Goal: Communication & Community: Ask a question

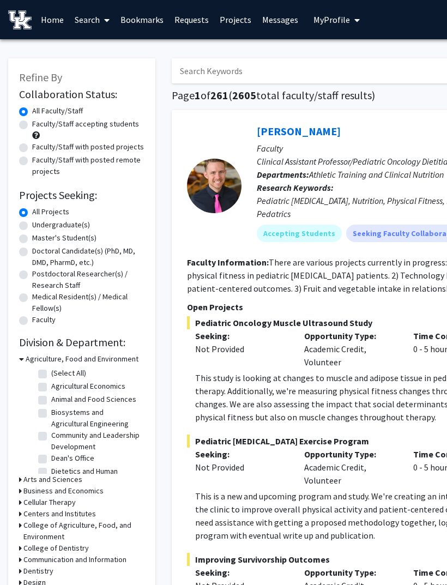
click at [32, 223] on label "Undergraduate(s)" at bounding box center [61, 224] width 58 height 11
click at [32, 223] on input "Undergraduate(s)" at bounding box center [35, 222] width 7 height 7
radio input "true"
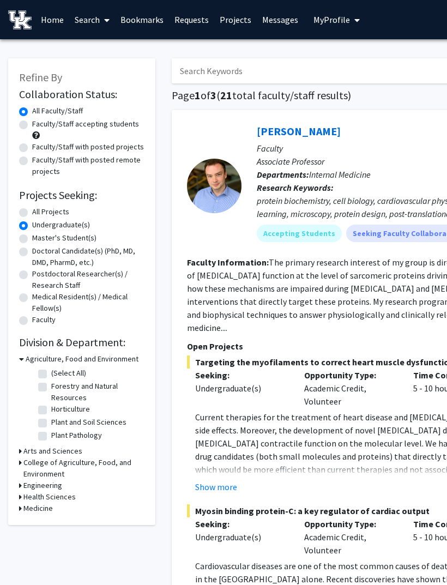
scroll to position [1, 0]
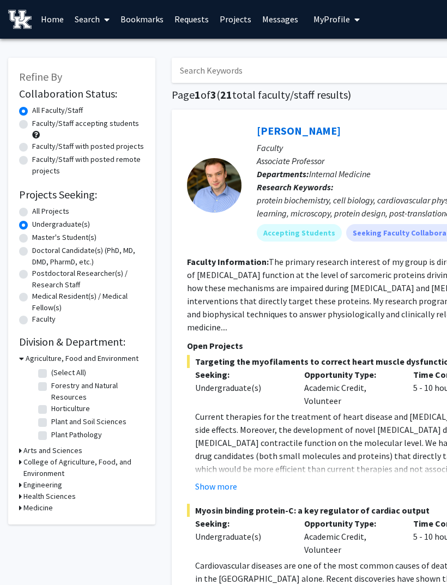
click at [25, 446] on h3 "Arts and Sciences" at bounding box center [52, 450] width 59 height 11
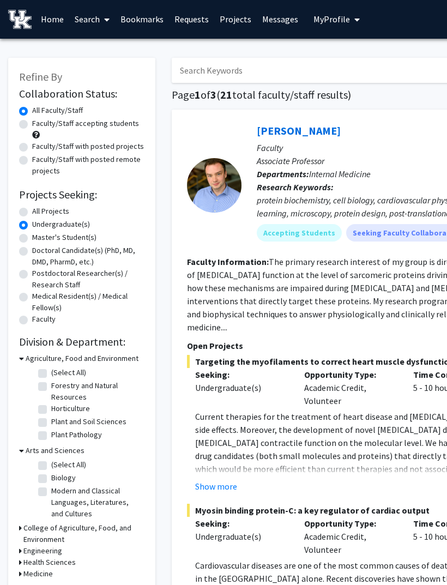
click at [51, 474] on label "Biology" at bounding box center [63, 477] width 25 height 11
click at [51, 474] on input "Biology" at bounding box center [54, 475] width 7 height 7
checkbox input "true"
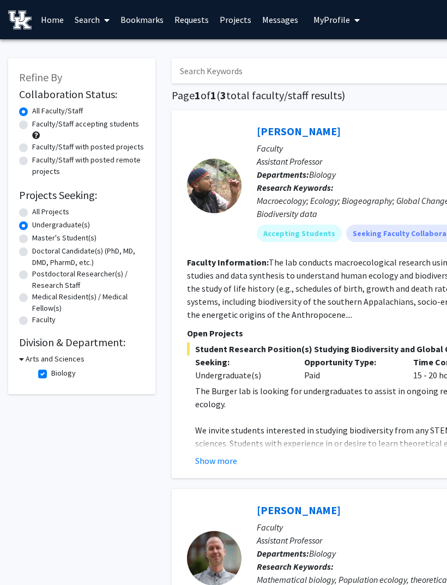
click at [26, 357] on h3 "Arts and Sciences" at bounding box center [55, 358] width 59 height 11
click at [26, 359] on h3 "Arts and Sciences" at bounding box center [52, 358] width 59 height 11
click at [51, 372] on label "Biology" at bounding box center [63, 372] width 25 height 11
click at [51, 372] on input "Biology" at bounding box center [54, 370] width 7 height 7
checkbox input "false"
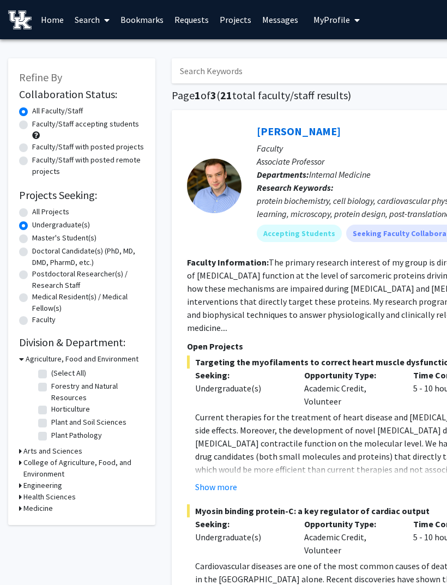
click at [21, 503] on icon at bounding box center [20, 507] width 3 height 11
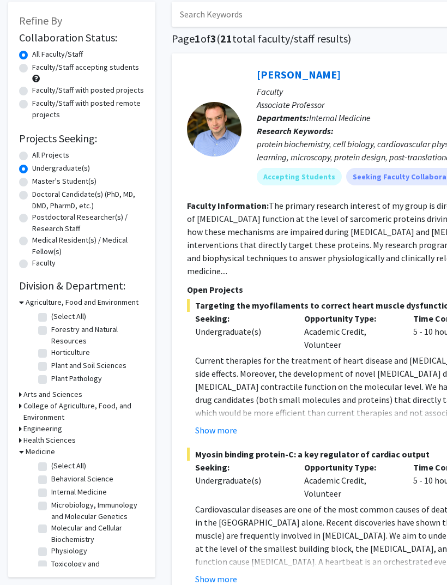
scroll to position [57, 0]
click at [51, 464] on label "(Select All)" at bounding box center [68, 465] width 35 height 11
click at [51, 464] on input "(Select All)" at bounding box center [54, 463] width 7 height 7
checkbox input "true"
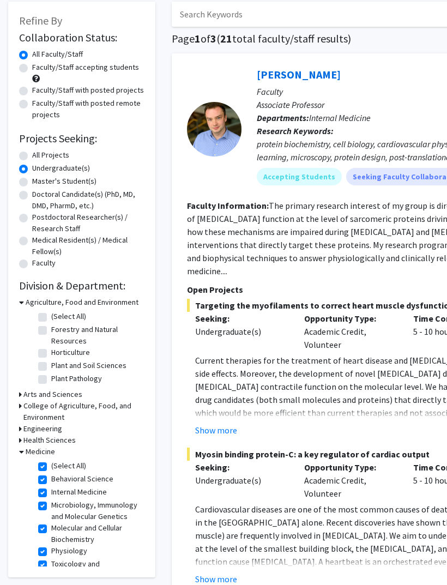
checkbox input "true"
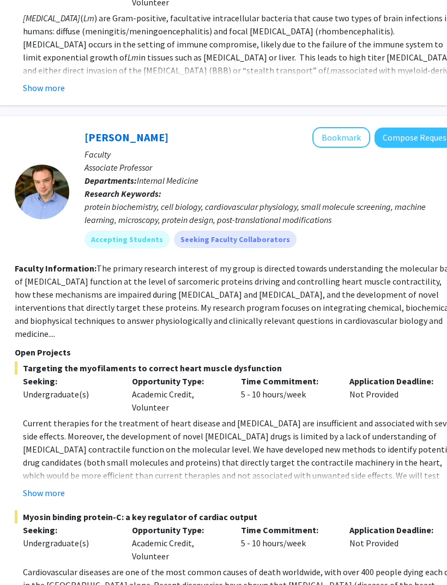
scroll to position [1483, 172]
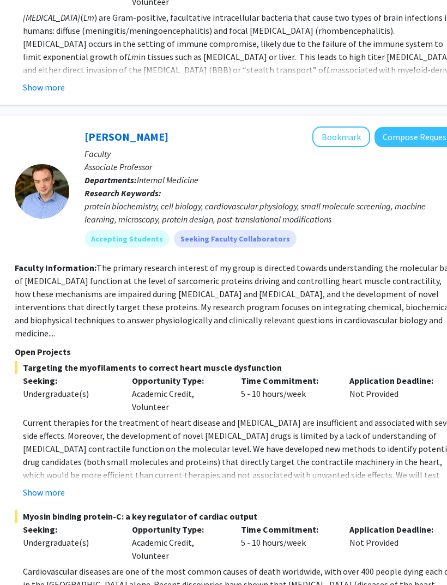
click at [418, 127] on button "Compose Request" at bounding box center [416, 137] width 84 height 20
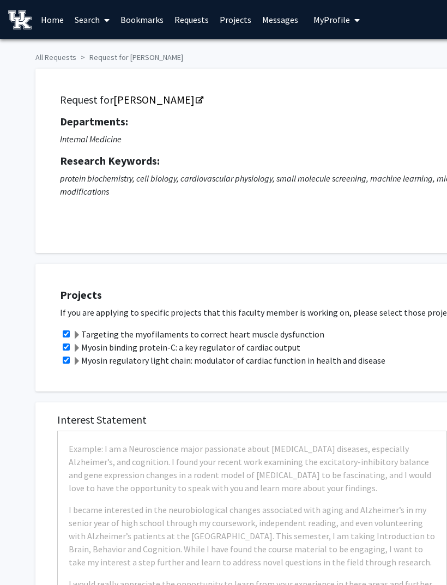
checkbox input "true"
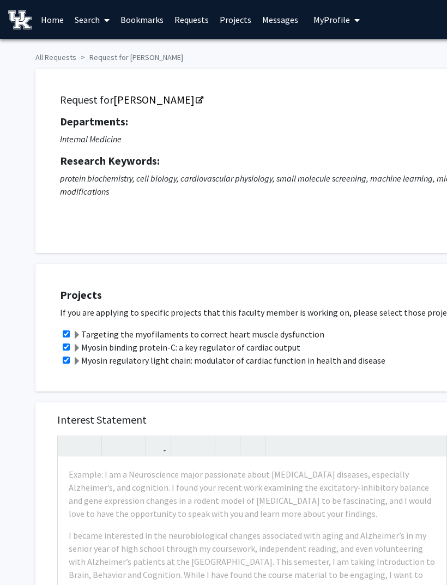
click at [282, 23] on link "Messages" at bounding box center [280, 20] width 47 height 38
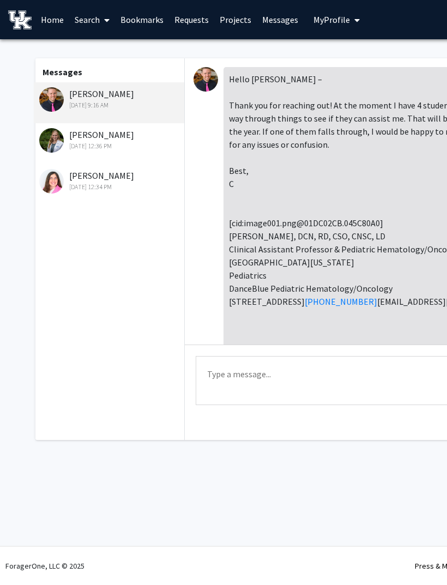
scroll to position [302, 0]
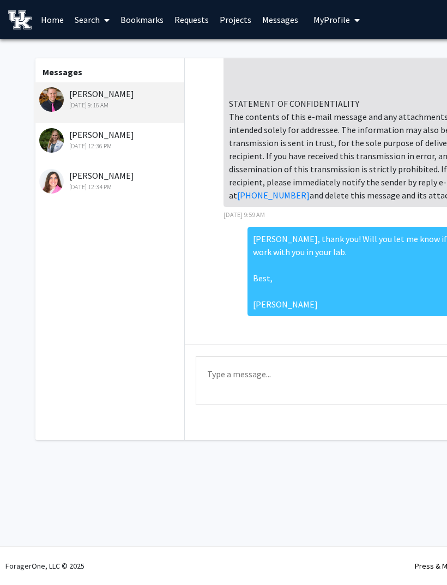
click at [196, 22] on link "Requests" at bounding box center [191, 20] width 45 height 38
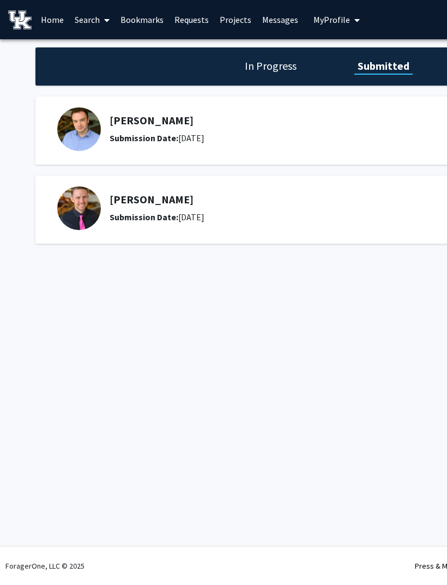
click at [65, 146] on div "Thomas Kampourakis Submission Date: July 28, 2025" at bounding box center [273, 129] width 432 height 44
click at [156, 125] on h5 "Thomas Kampourakis" at bounding box center [278, 120] width 337 height 13
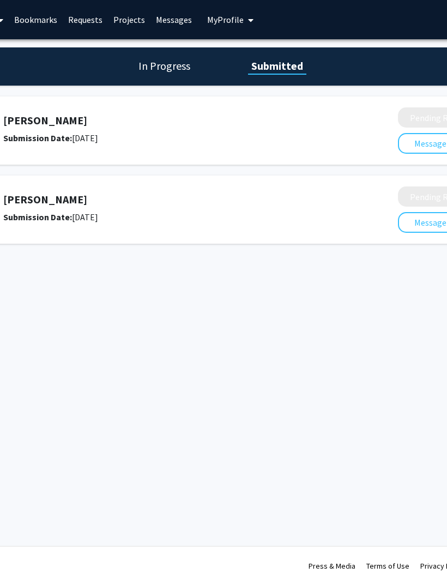
scroll to position [0, 207]
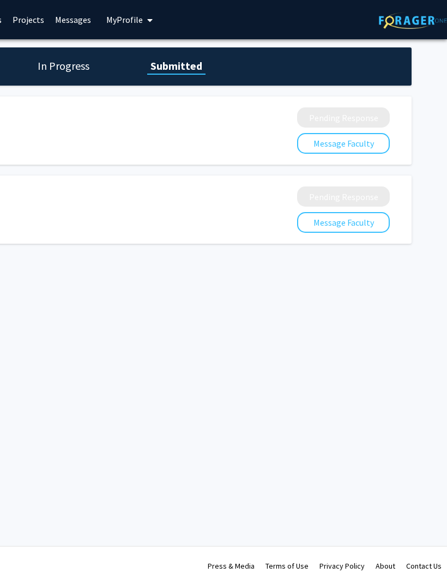
click at [377, 151] on button "Message Faculty" at bounding box center [343, 143] width 93 height 21
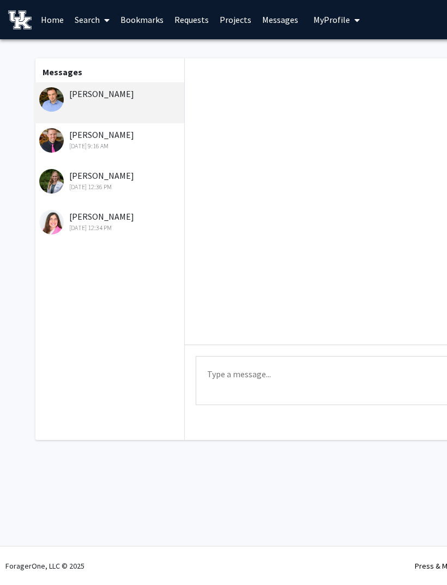
click at [322, 374] on textarea "Type a message" at bounding box center [402, 380] width 412 height 49
click at [58, 104] on img at bounding box center [51, 99] width 25 height 25
click at [233, 23] on link "Projects" at bounding box center [235, 20] width 43 height 38
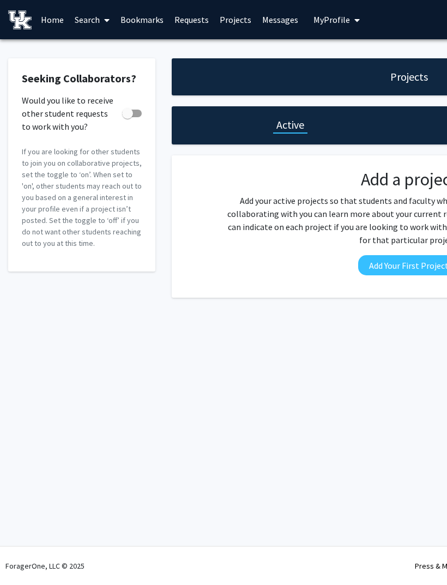
click at [196, 23] on link "Requests" at bounding box center [191, 20] width 45 height 38
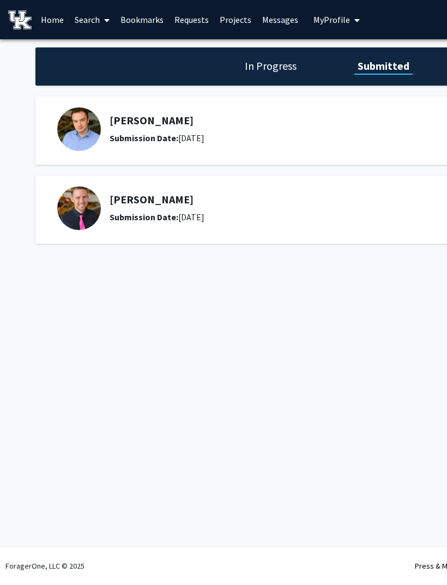
click at [79, 138] on img at bounding box center [79, 129] width 44 height 44
click at [80, 130] on img at bounding box center [79, 129] width 44 height 44
click at [247, 72] on h1 "In Progress" at bounding box center [270, 65] width 58 height 15
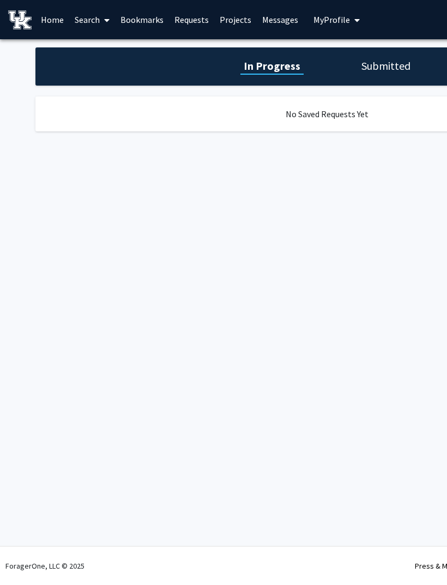
click at [54, 18] on link "Home" at bounding box center [52, 20] width 34 height 38
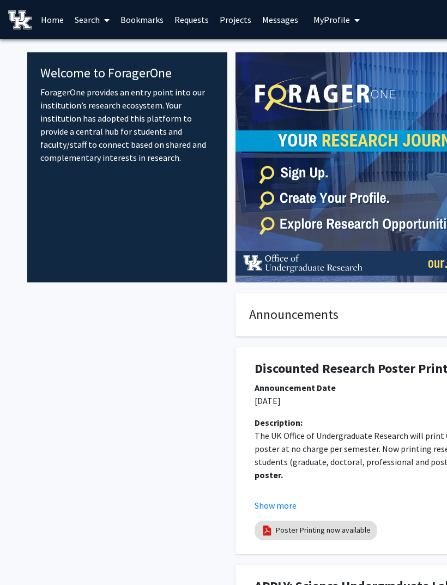
click at [234, 16] on link "Projects" at bounding box center [235, 20] width 43 height 38
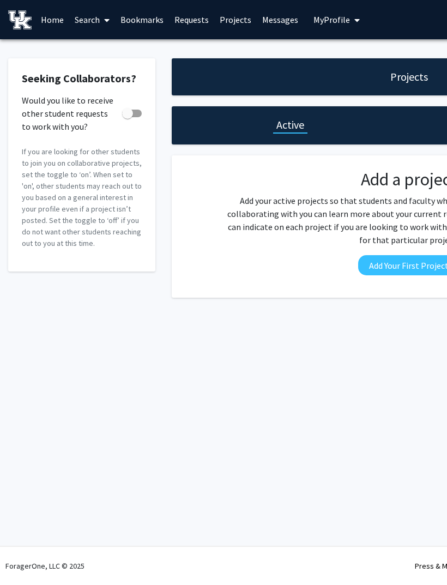
click at [193, 21] on link "Requests" at bounding box center [191, 20] width 45 height 38
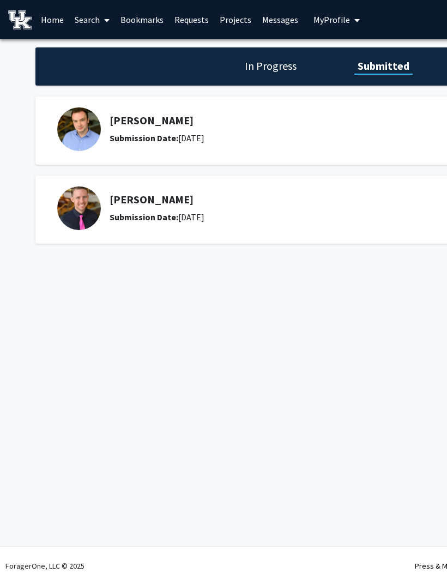
click at [92, 155] on div "Thomas Kampourakis Submission Date: July 28, 2025 Pending Response Message Facu…" at bounding box center [326, 130] width 583 height 68
copy h5 "Thomas Kampourakis"
click at [75, 123] on img at bounding box center [79, 129] width 44 height 44
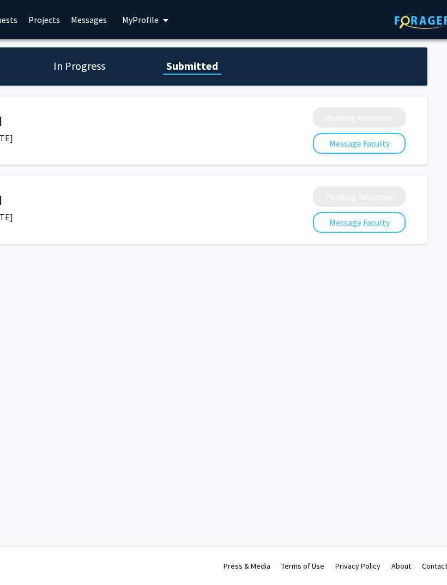
scroll to position [0, 207]
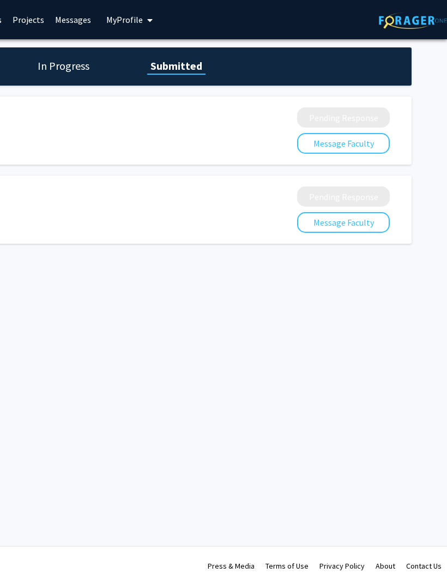
click at [331, 143] on button "Message Faculty" at bounding box center [343, 143] width 93 height 21
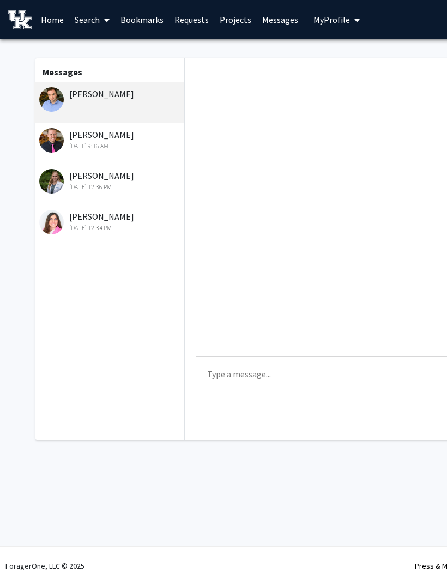
click at [352, 372] on textarea "Type a message" at bounding box center [402, 380] width 412 height 49
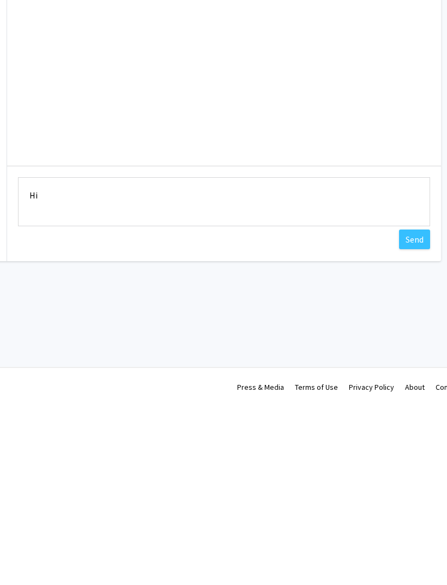
type textarea "H"
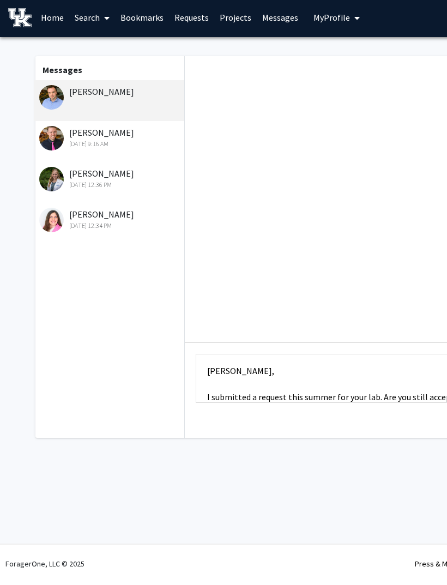
scroll to position [0, 207]
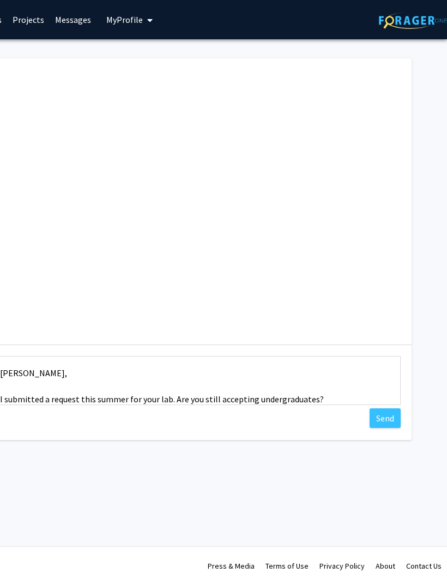
type textarea "Dr. Kampourakis, I submitted a request this summer for your lab. Are you still …"
click at [391, 425] on button "Send" at bounding box center [384, 418] width 31 height 20
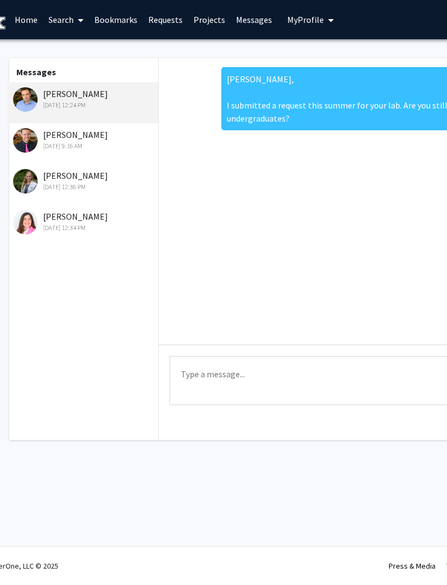
scroll to position [0, 0]
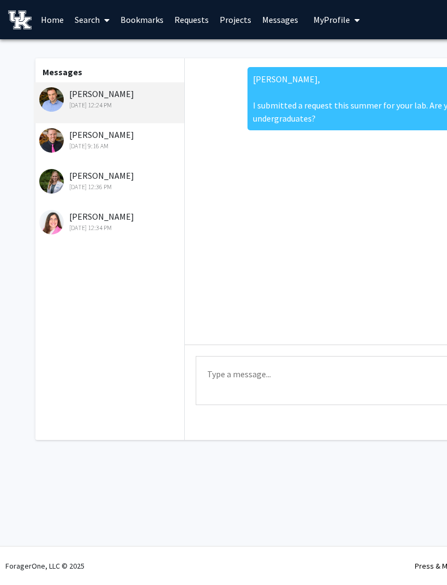
click at [86, 24] on link "Search" at bounding box center [92, 20] width 46 height 38
click at [89, 50] on span "Faculty/Staff" at bounding box center [109, 50] width 80 height 22
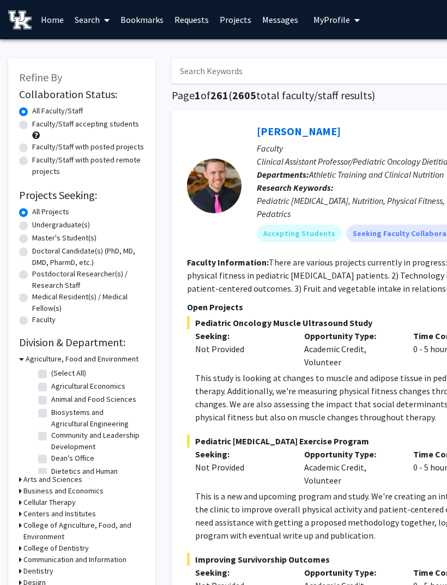
click at [32, 227] on label "Undergraduate(s)" at bounding box center [61, 224] width 58 height 11
click at [32, 226] on input "Undergraduate(s)" at bounding box center [35, 222] width 7 height 7
radio input "true"
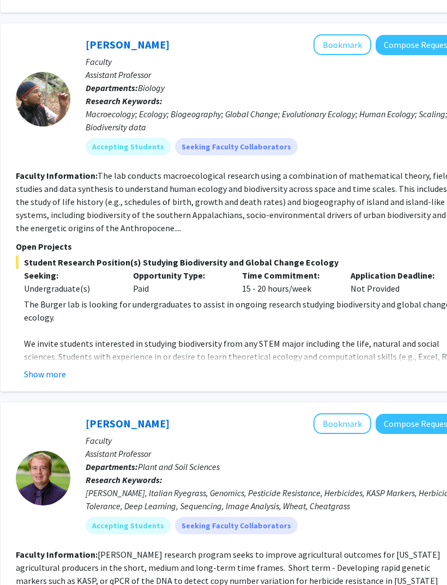
scroll to position [828, 171]
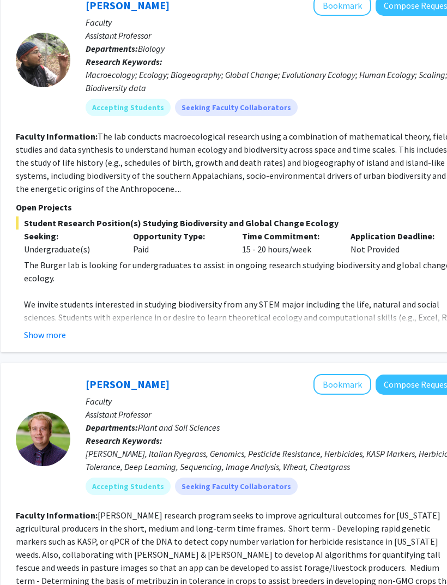
radio input "true"
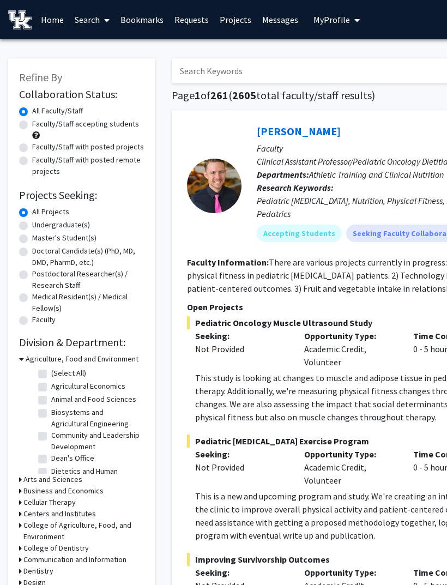
click at [32, 223] on label "Undergraduate(s)" at bounding box center [61, 224] width 58 height 11
click at [32, 223] on input "Undergraduate(s)" at bounding box center [35, 222] width 7 height 7
radio input "true"
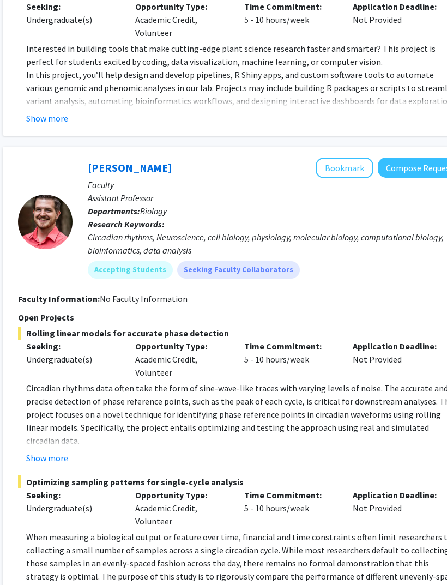
scroll to position [2630, 169]
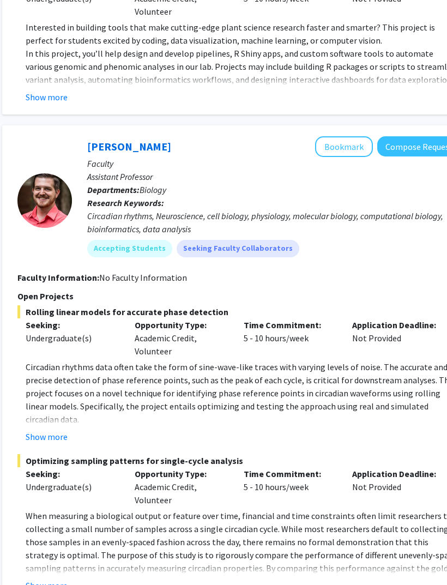
click at [410, 137] on button "Compose Request" at bounding box center [420, 147] width 84 height 20
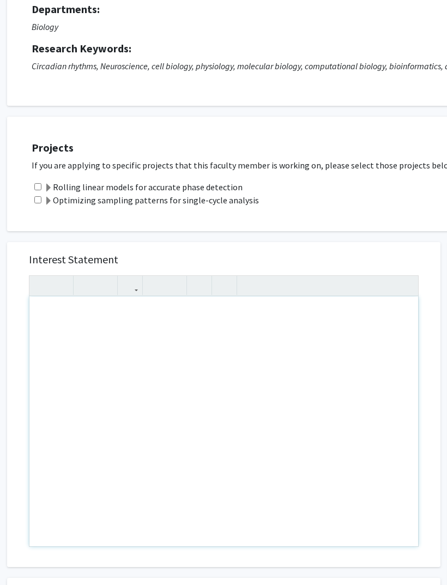
scroll to position [78, 28]
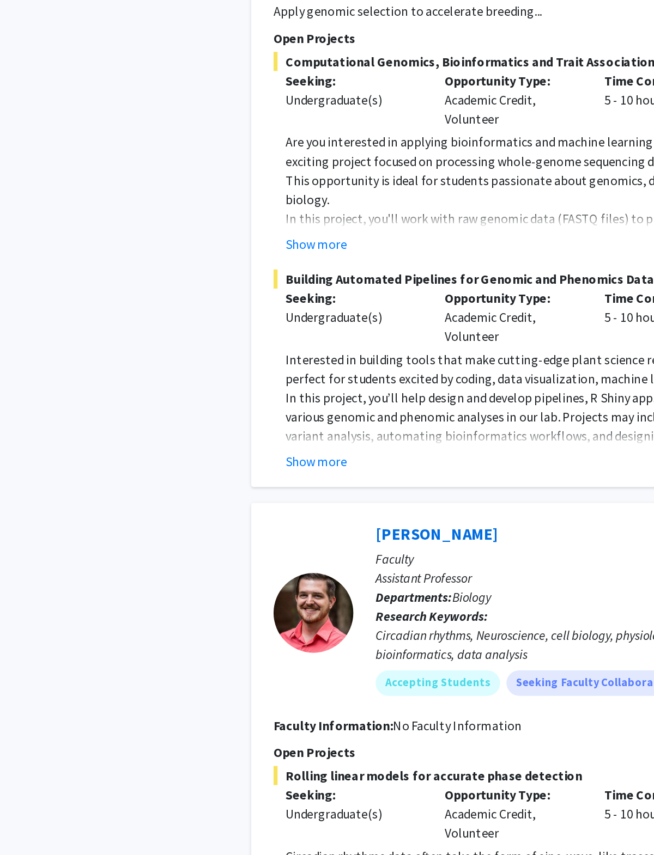
scroll to position [2432, 0]
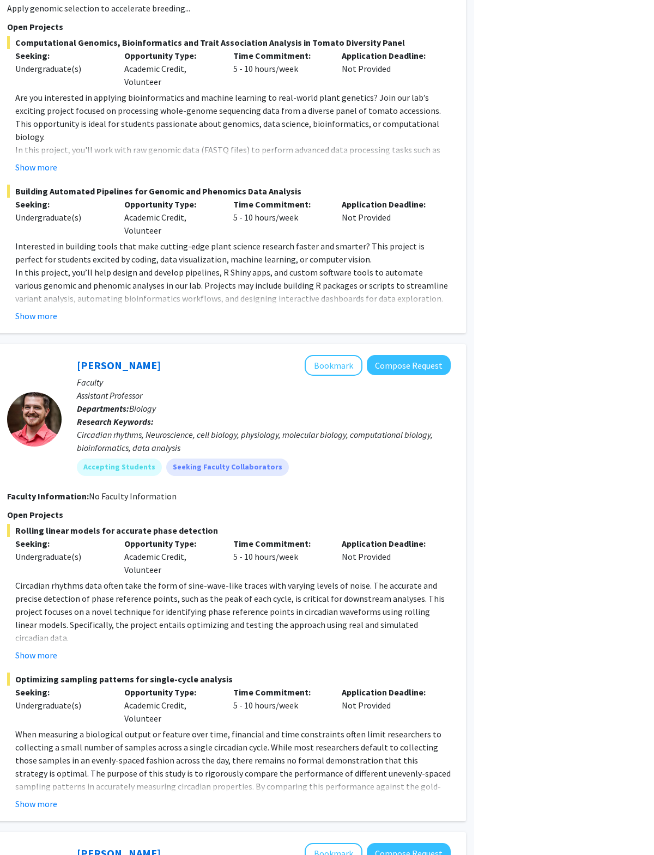
click at [446, 355] on button "Compose Request" at bounding box center [589, 365] width 84 height 20
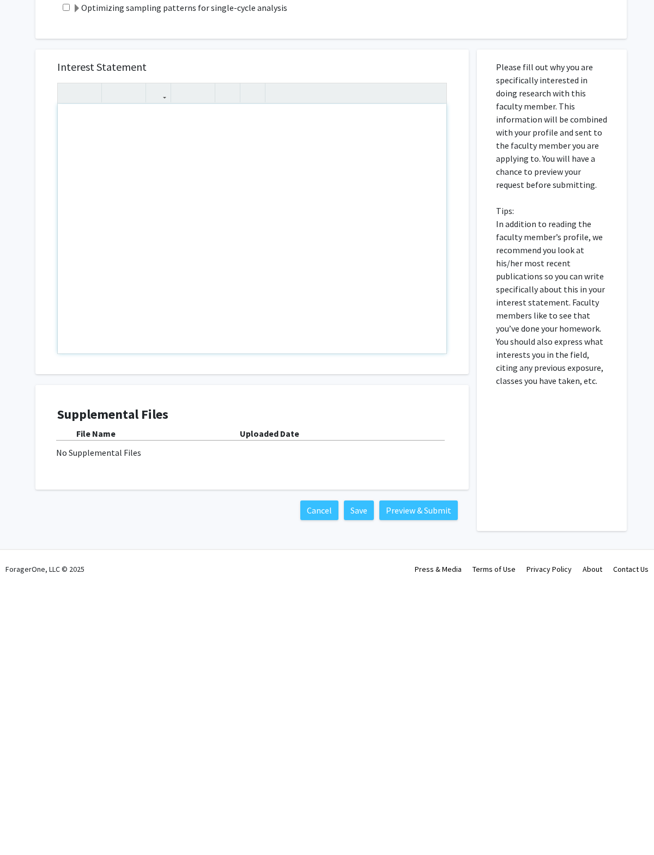
scroll to position [37, 0]
click at [108, 372] on div "Note to users with screen readers: Please press Alt+0 or Option+0 to deactivate…" at bounding box center [252, 497] width 388 height 250
type textarea "d"
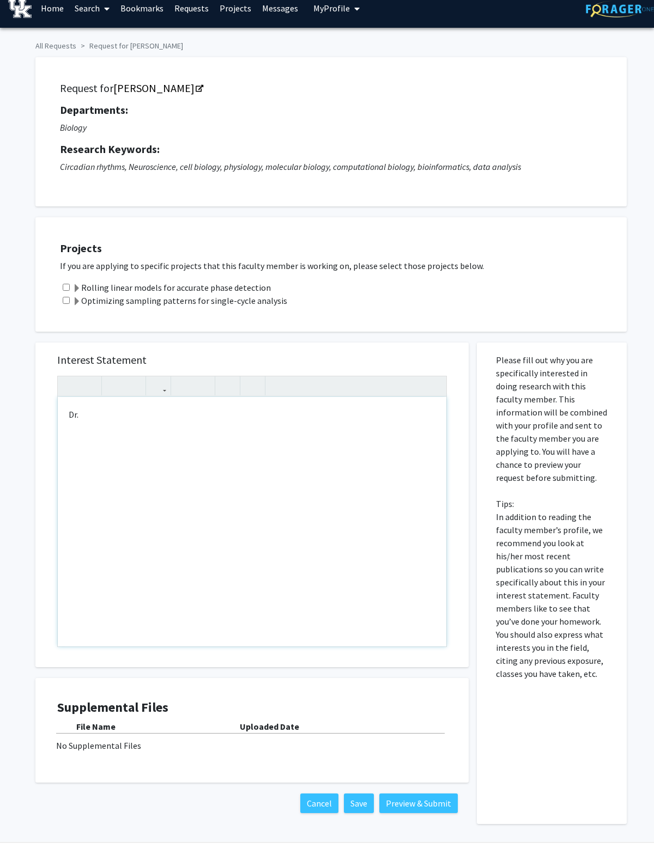
scroll to position [0, 0]
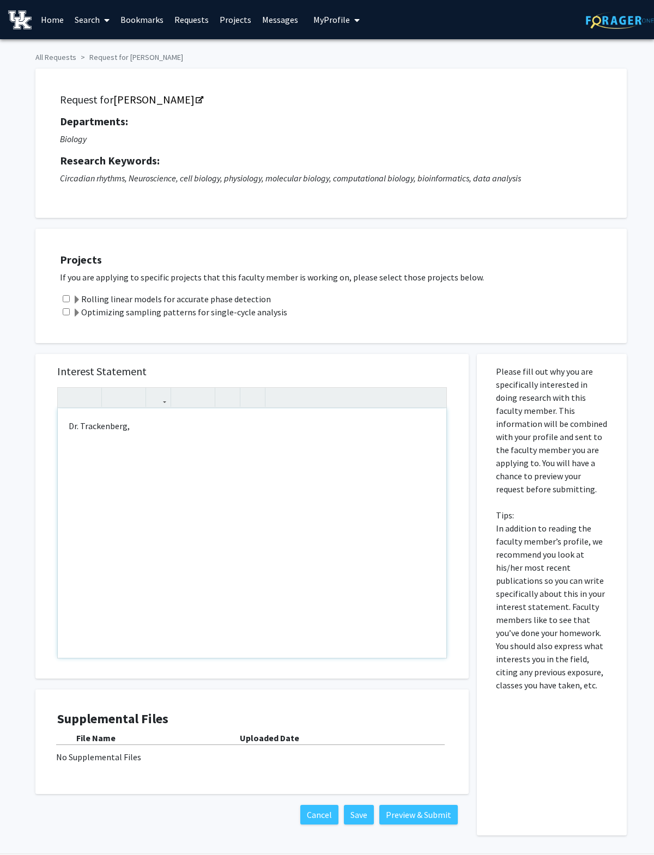
click at [66, 450] on div "Dr. Trackenberg," at bounding box center [252, 534] width 388 height 250
type textarea "<p>Dr. Trackenberg,</p><p>I am currently a junior undergraduate student at the …"
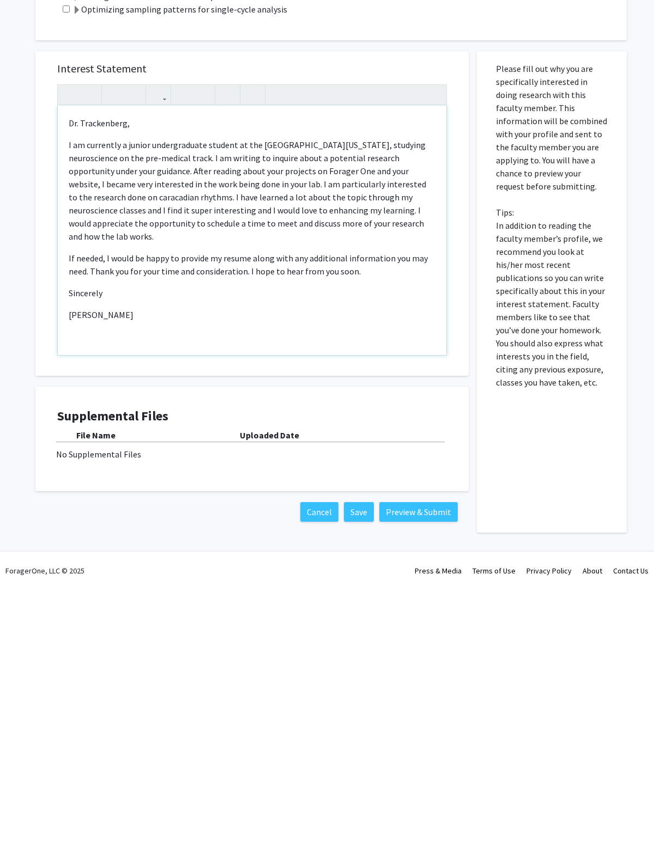
scroll to position [37, 0]
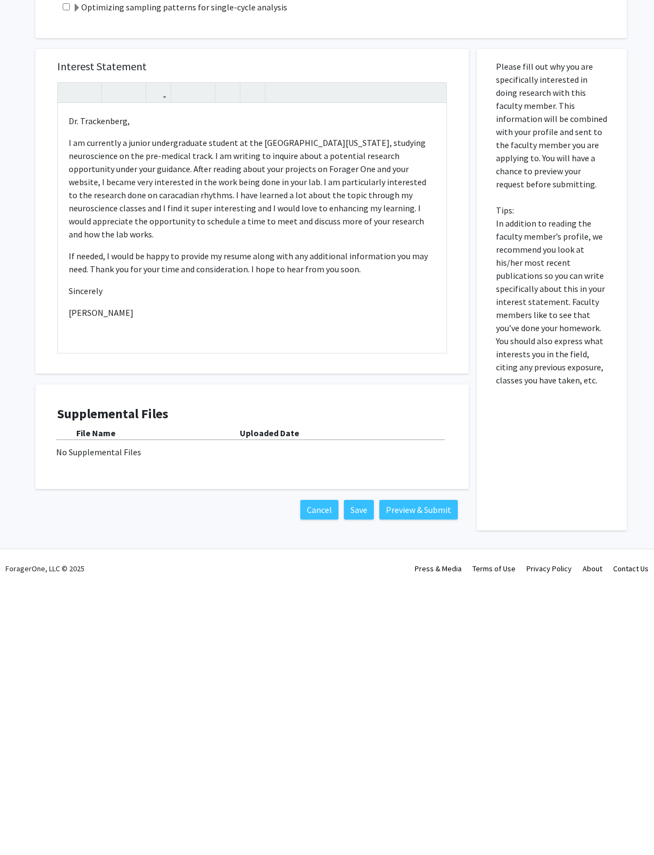
click at [424, 584] on button "Preview & Submit" at bounding box center [418, 778] width 78 height 20
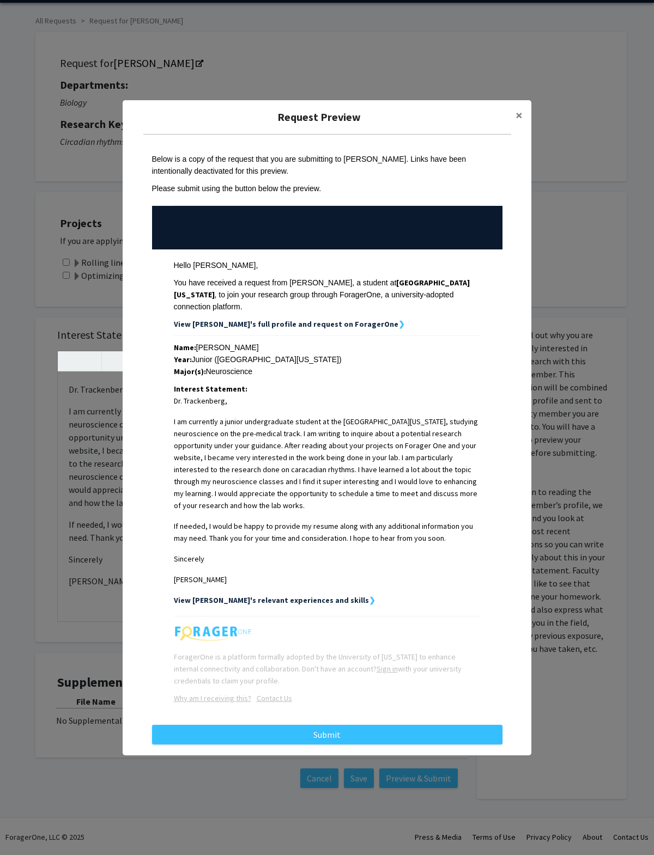
click at [375, 584] on button "Submit" at bounding box center [327, 735] width 350 height 20
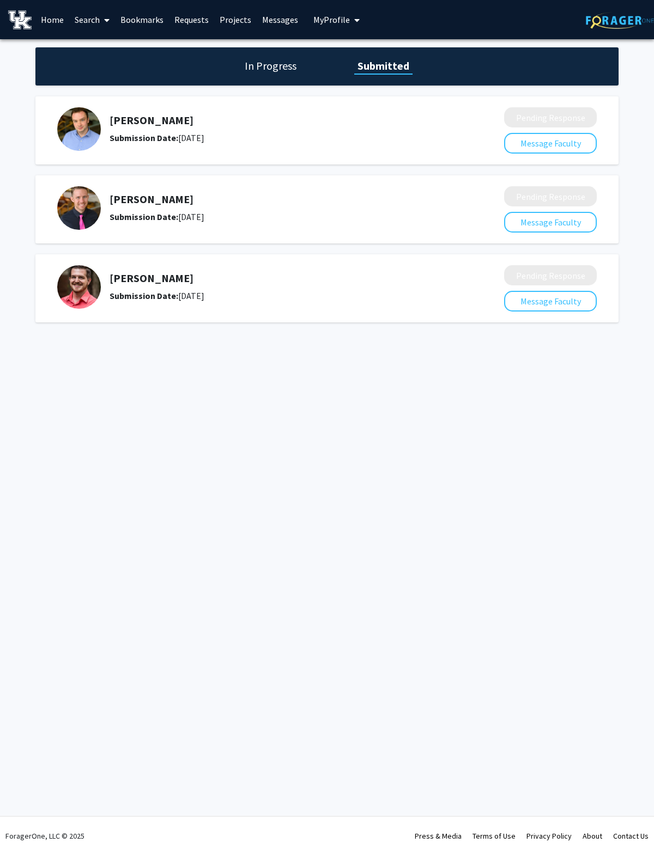
click at [100, 24] on link "Search" at bounding box center [92, 20] width 46 height 38
click at [99, 51] on span "Faculty/Staff" at bounding box center [109, 50] width 80 height 22
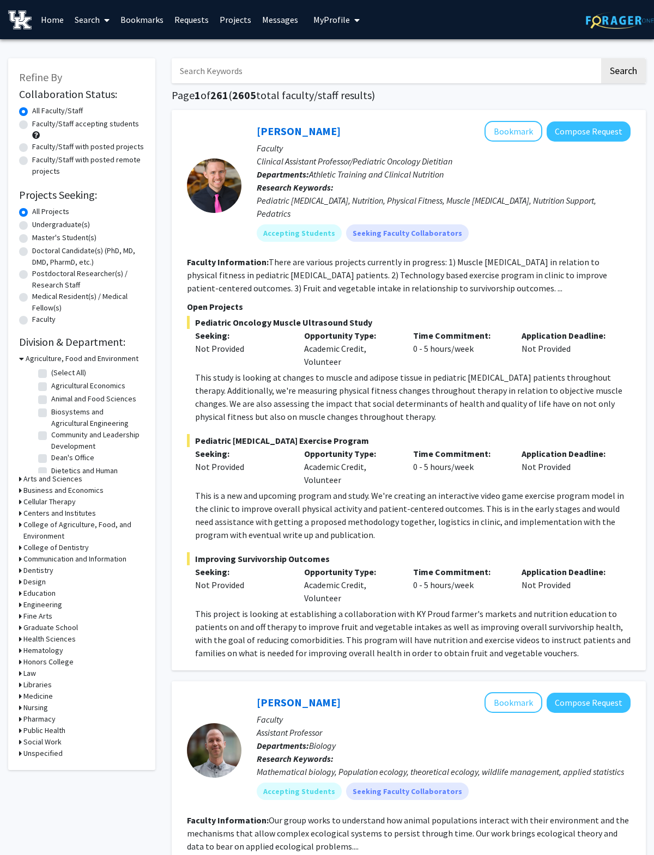
click at [32, 223] on label "Undergraduate(s)" at bounding box center [61, 224] width 58 height 11
click at [32, 223] on input "Undergraduate(s)" at bounding box center [35, 222] width 7 height 7
radio input "true"
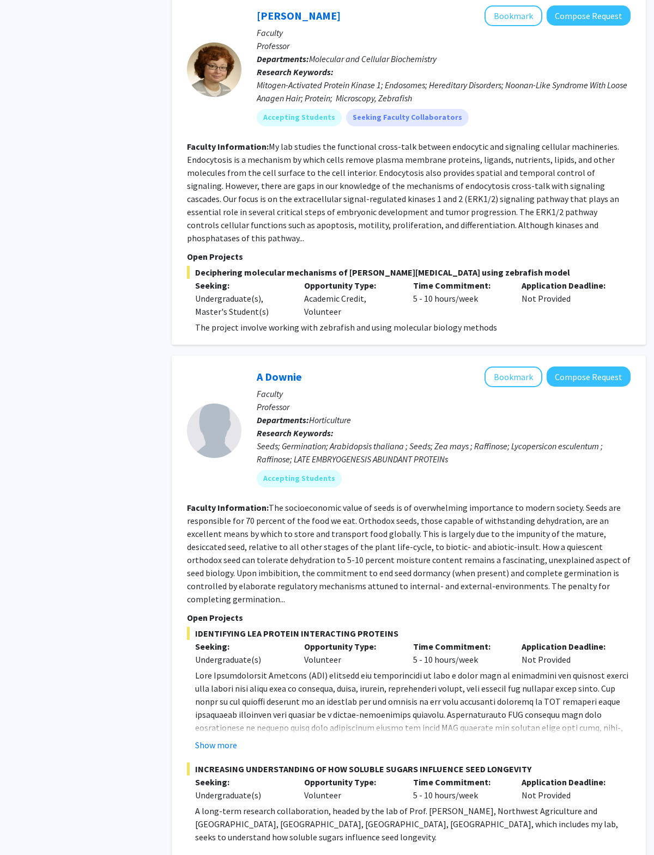
scroll to position [4750, 0]
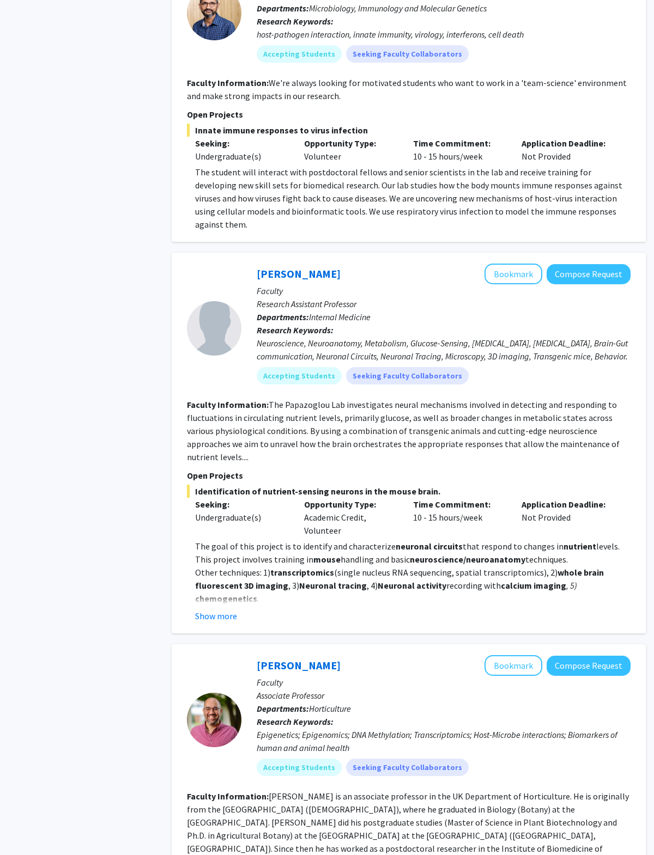
scroll to position [1413, 0]
